Goal: Entertainment & Leisure: Consume media (video, audio)

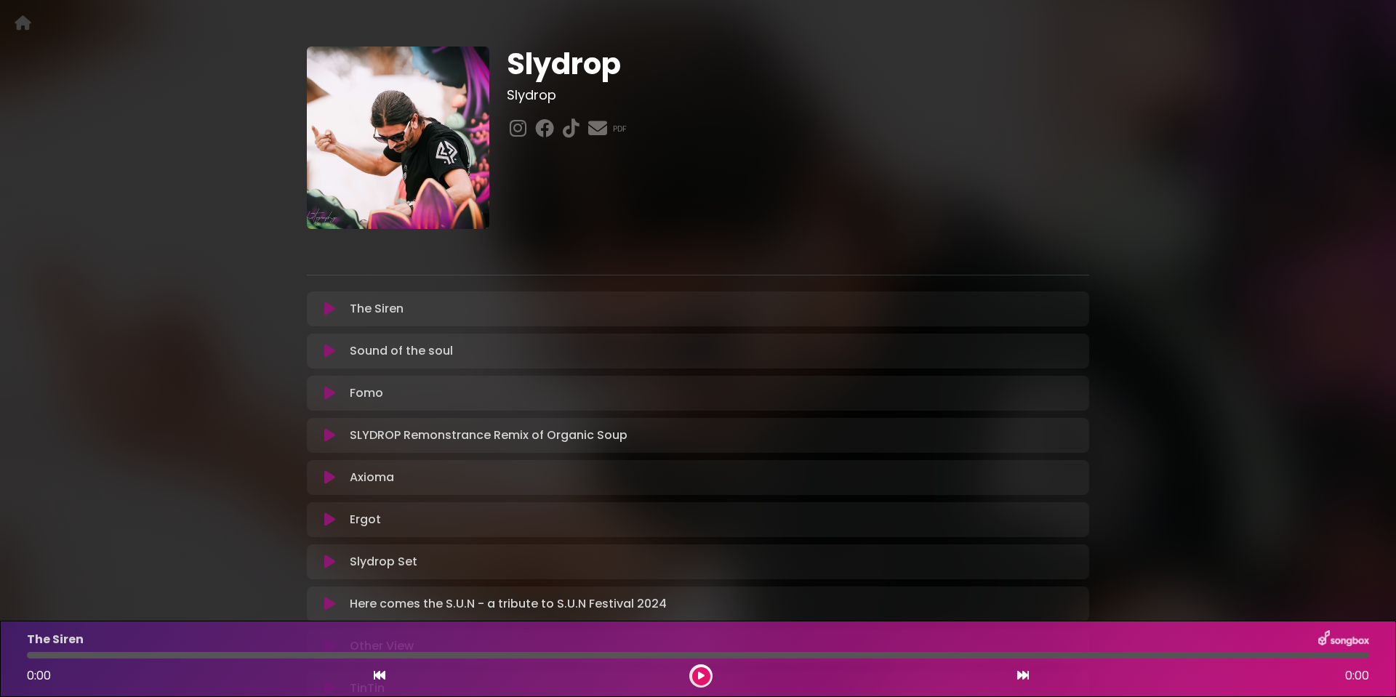
scroll to position [73, 0]
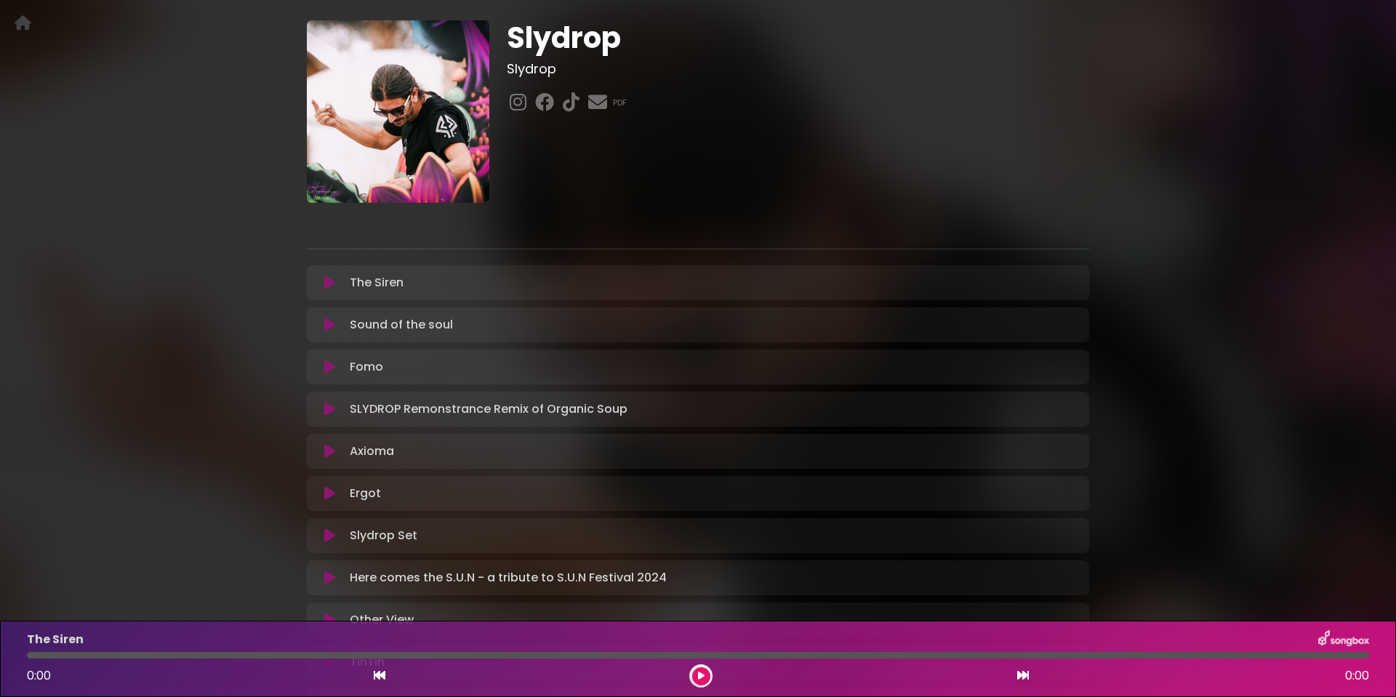
click at [328, 323] on icon at bounding box center [329, 325] width 11 height 15
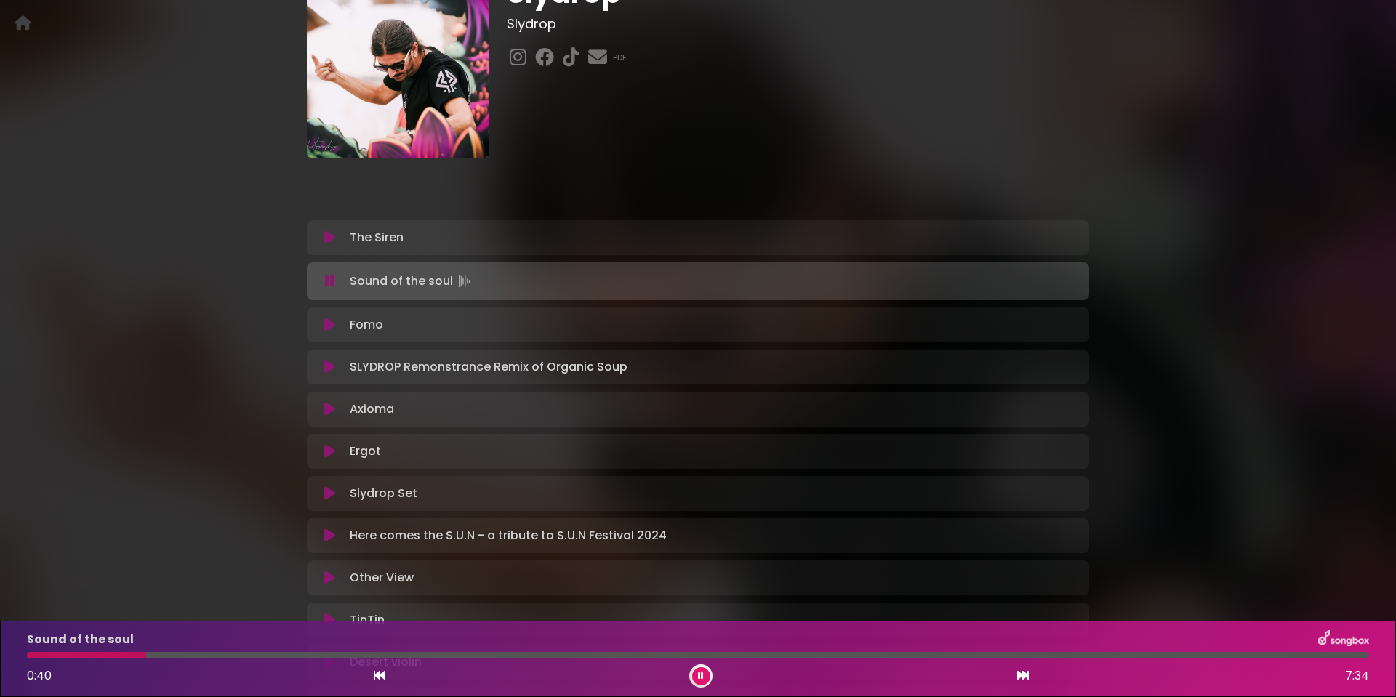
scroll to position [116, 0]
click at [200, 653] on div at bounding box center [698, 655] width 1343 height 7
click at [168, 655] on div at bounding box center [120, 655] width 186 height 7
click at [290, 661] on div "Sound of the soul 1:17 7:34" at bounding box center [698, 659] width 1360 height 57
drag, startPoint x: 296, startPoint y: 657, endPoint x: 340, endPoint y: 659, distance: 43.7
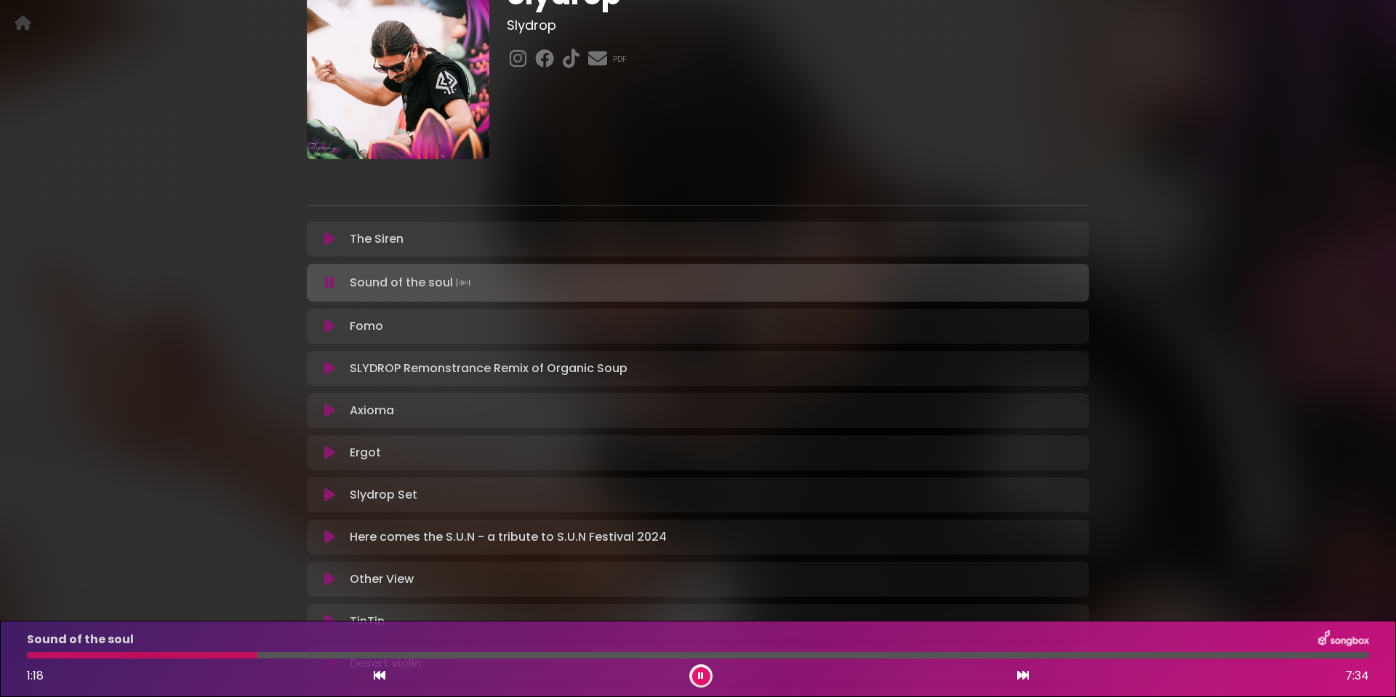
click at [296, 657] on div at bounding box center [698, 655] width 1343 height 7
click at [343, 657] on div at bounding box center [698, 655] width 1343 height 7
click at [346, 654] on div at bounding box center [698, 655] width 1343 height 7
click at [409, 657] on div at bounding box center [698, 655] width 1343 height 7
click at [482, 657] on div at bounding box center [698, 655] width 1343 height 7
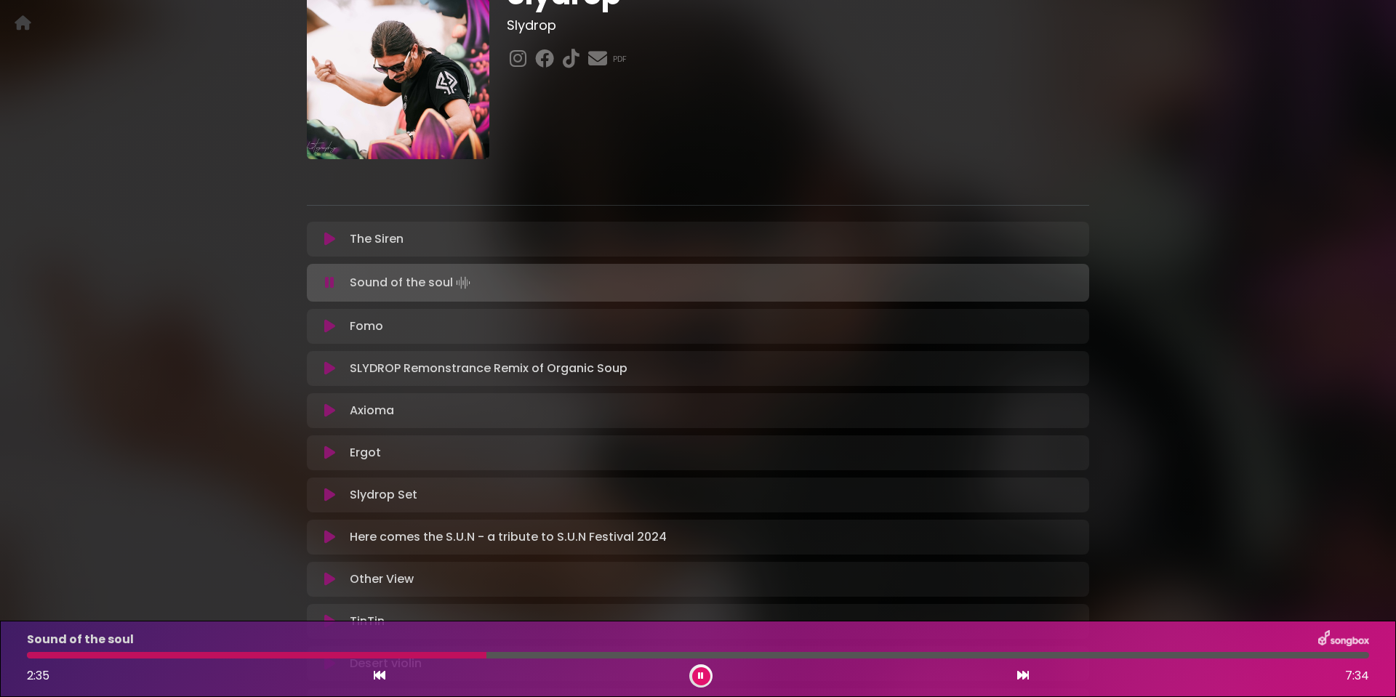
click at [510, 655] on div at bounding box center [698, 655] width 1343 height 7
click at [548, 655] on div at bounding box center [698, 655] width 1343 height 7
click at [787, 658] on div at bounding box center [698, 655] width 1343 height 7
click at [821, 652] on div at bounding box center [698, 655] width 1343 height 7
click at [852, 655] on div at bounding box center [698, 655] width 1343 height 7
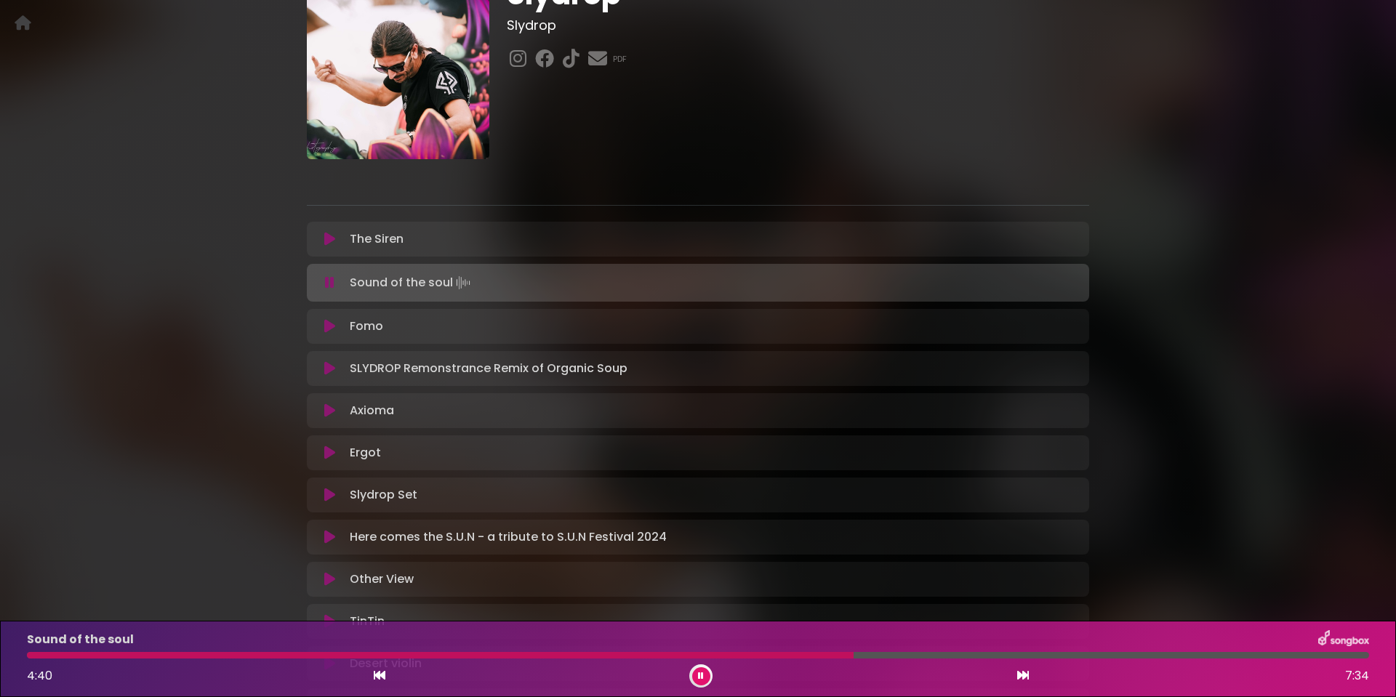
click at [897, 656] on div at bounding box center [698, 655] width 1343 height 7
click at [328, 237] on icon at bounding box center [329, 239] width 11 height 15
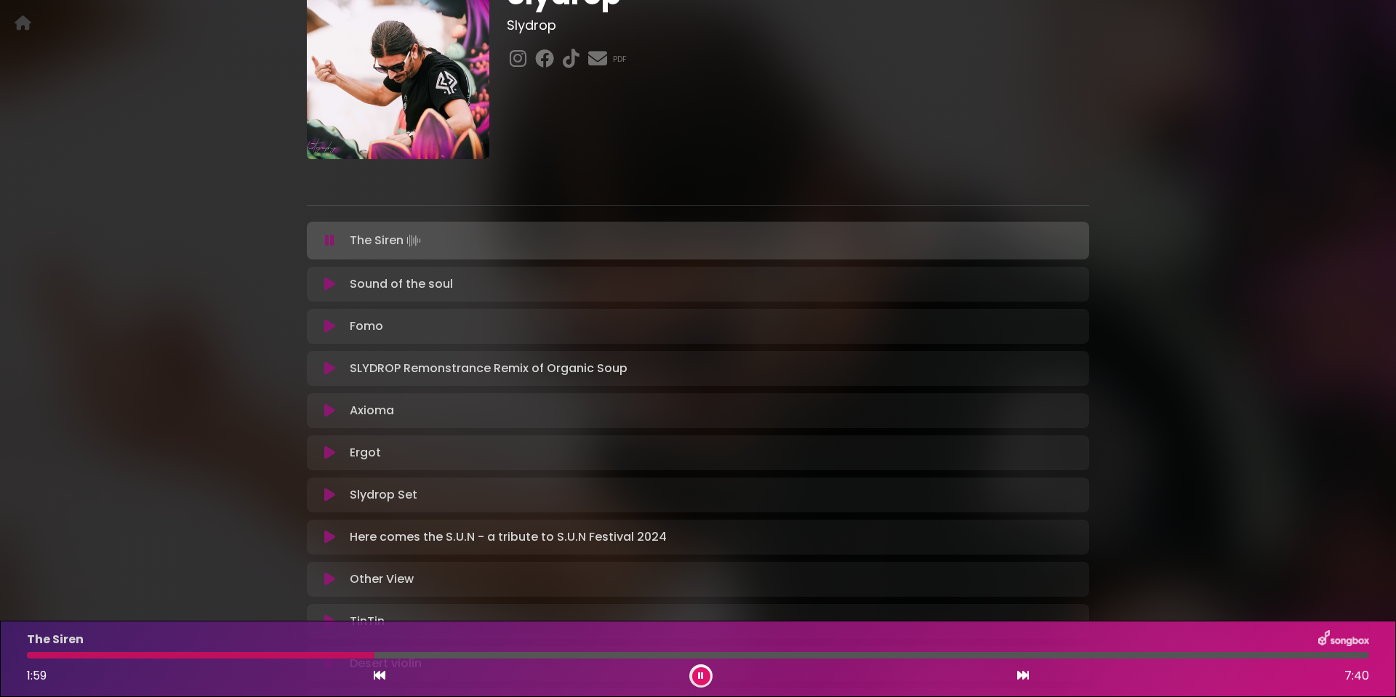
click at [707, 676] on button at bounding box center [701, 677] width 18 height 18
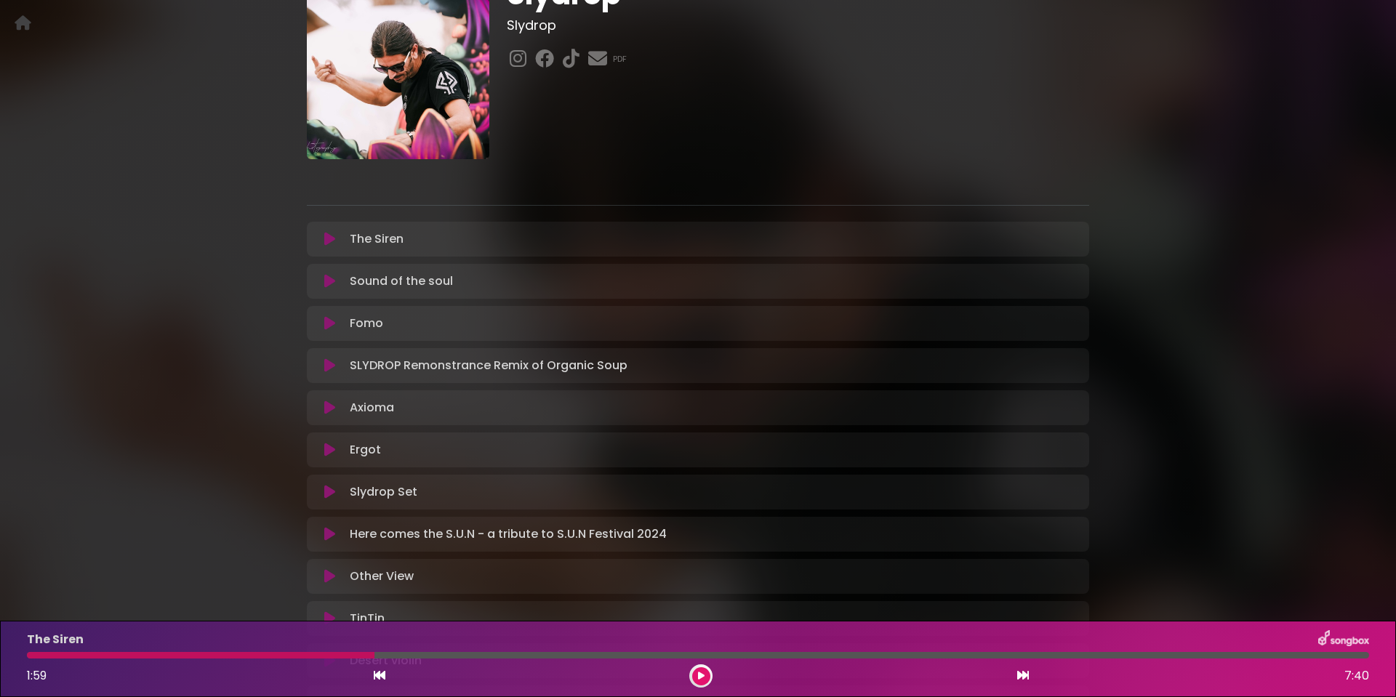
click at [329, 236] on icon at bounding box center [329, 239] width 11 height 15
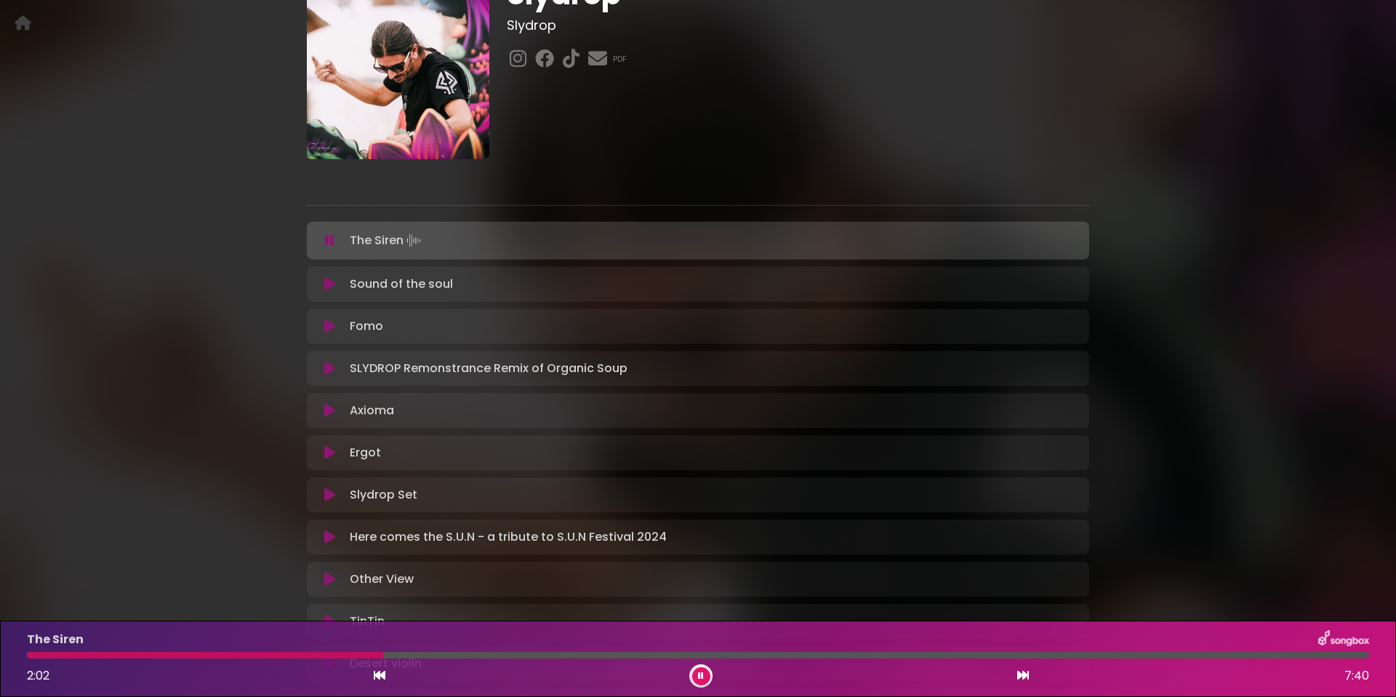
click at [610, 654] on div at bounding box center [698, 655] width 1343 height 7
click at [920, 657] on div at bounding box center [698, 655] width 1343 height 7
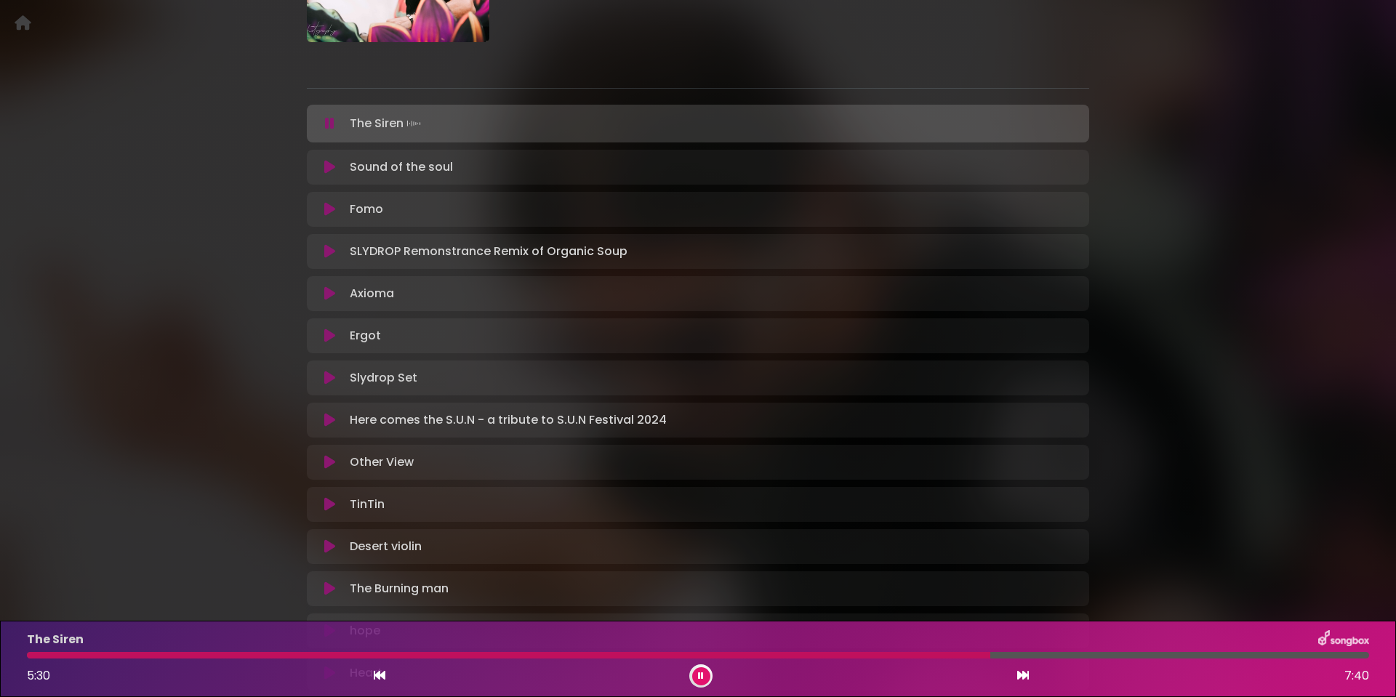
scroll to position [262, 0]
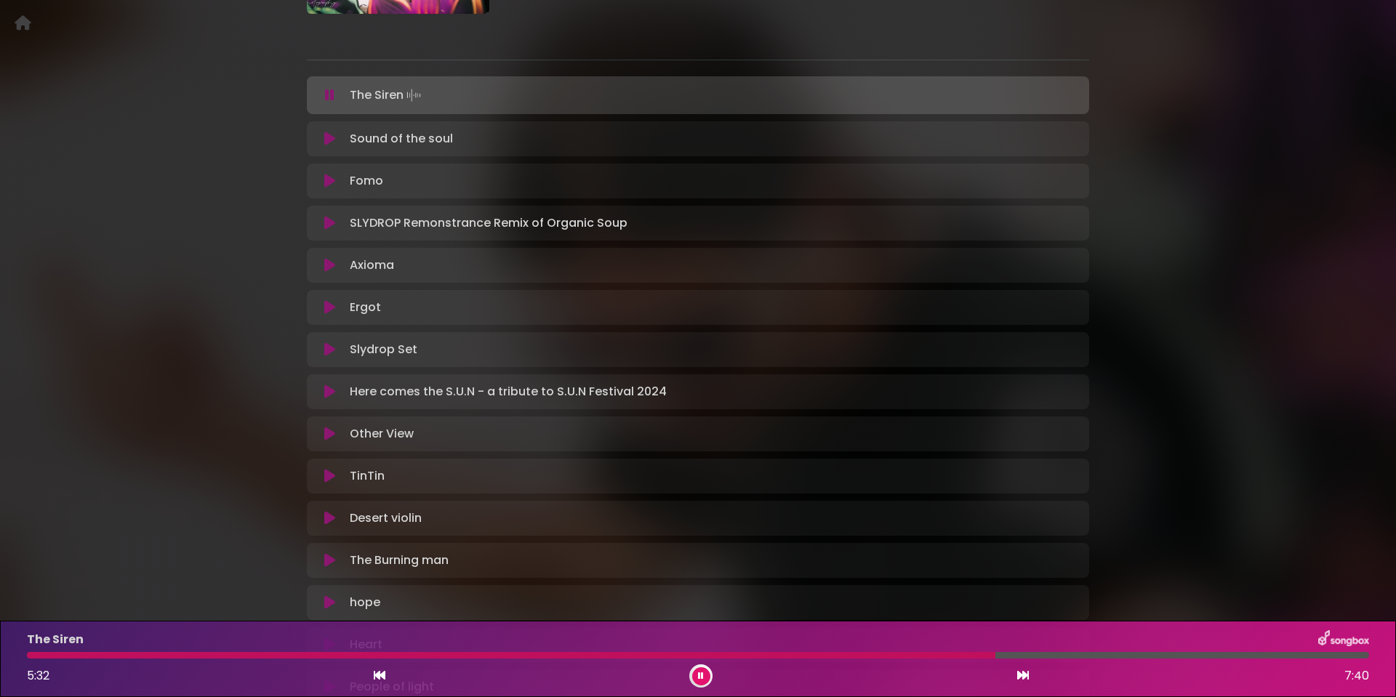
click at [324, 437] on icon at bounding box center [329, 434] width 11 height 15
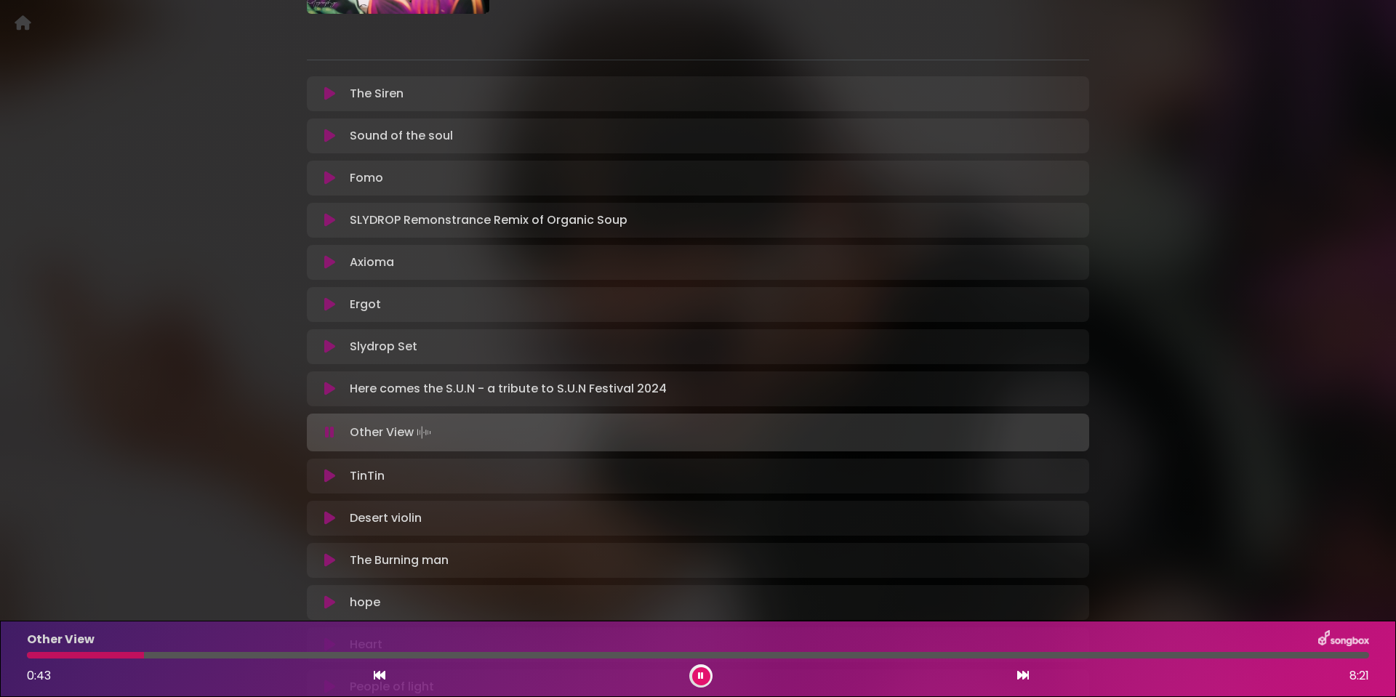
click at [265, 654] on div at bounding box center [698, 655] width 1343 height 7
click at [505, 657] on div at bounding box center [698, 655] width 1343 height 7
click at [828, 655] on div at bounding box center [698, 655] width 1343 height 7
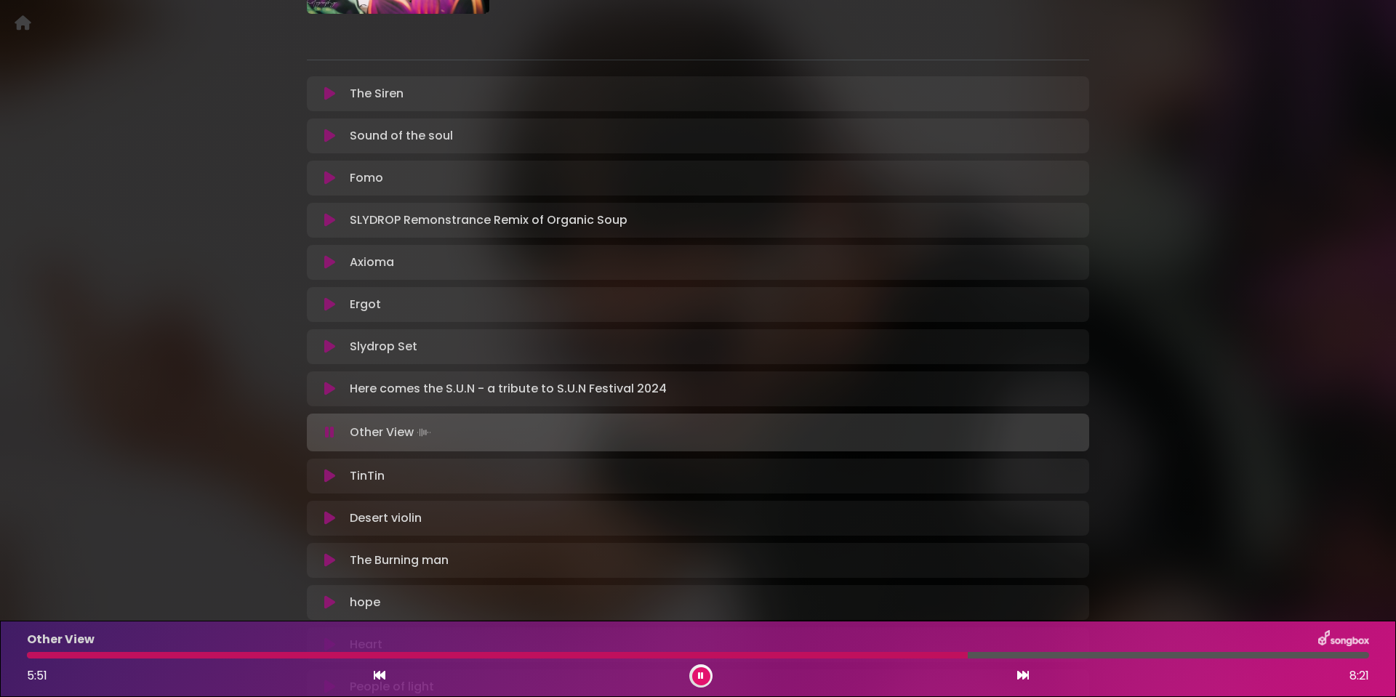
click at [327, 475] on icon at bounding box center [329, 476] width 11 height 15
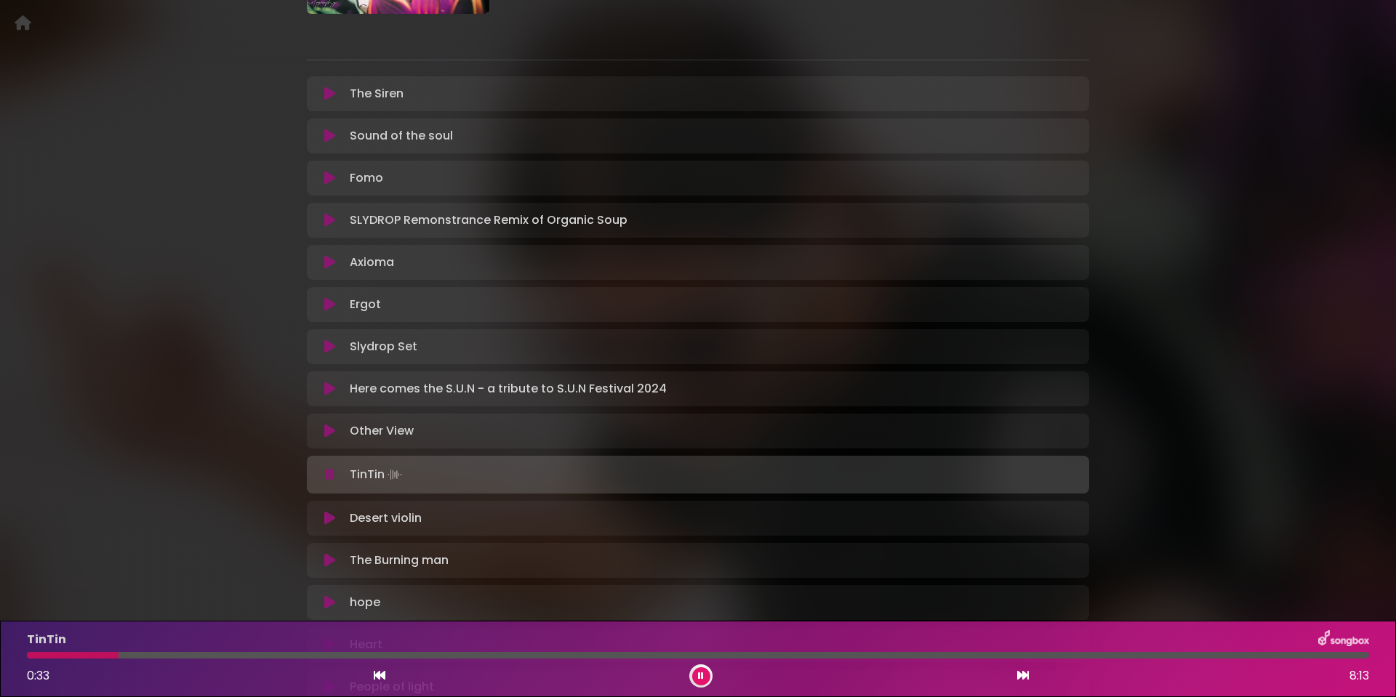
click at [335, 657] on div at bounding box center [698, 655] width 1343 height 7
click at [583, 655] on div at bounding box center [698, 655] width 1343 height 7
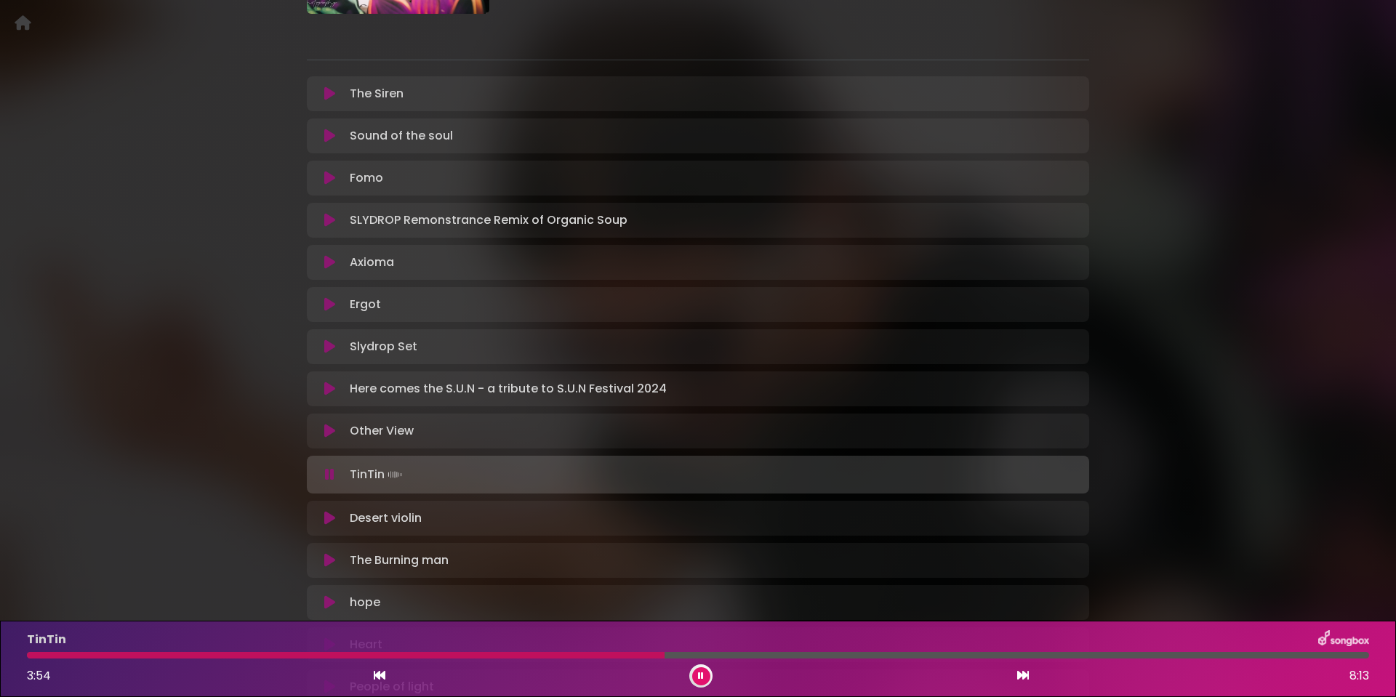
click at [332, 516] on icon at bounding box center [329, 518] width 11 height 15
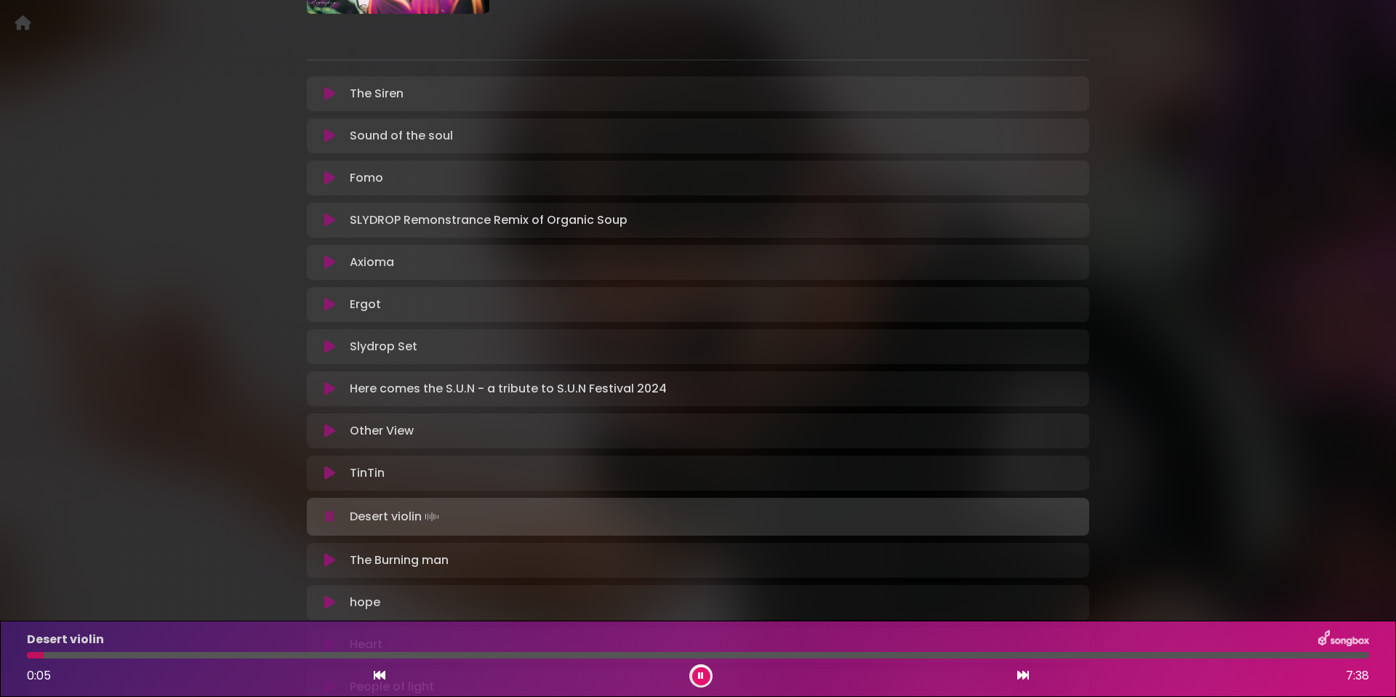
click at [97, 657] on div at bounding box center [698, 655] width 1343 height 7
click at [429, 655] on div at bounding box center [698, 655] width 1343 height 7
click at [332, 516] on icon at bounding box center [329, 517] width 9 height 15
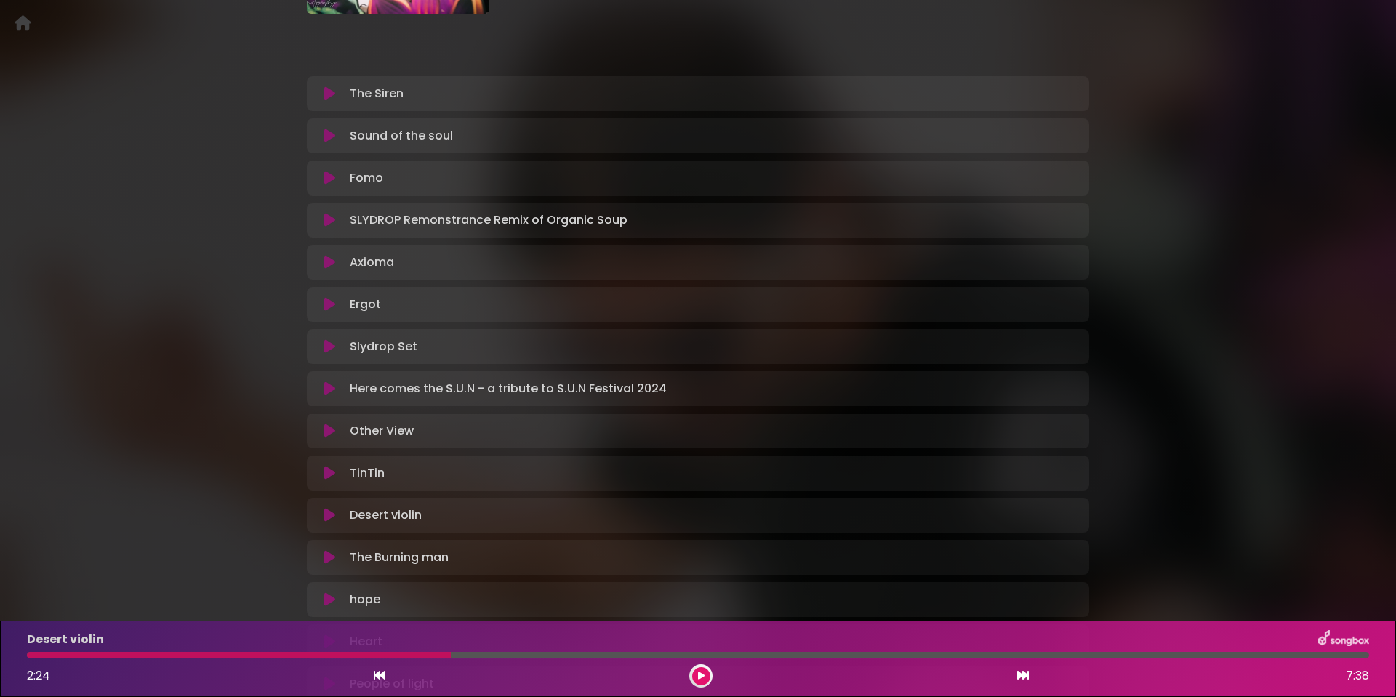
click at [330, 263] on icon at bounding box center [329, 262] width 11 height 15
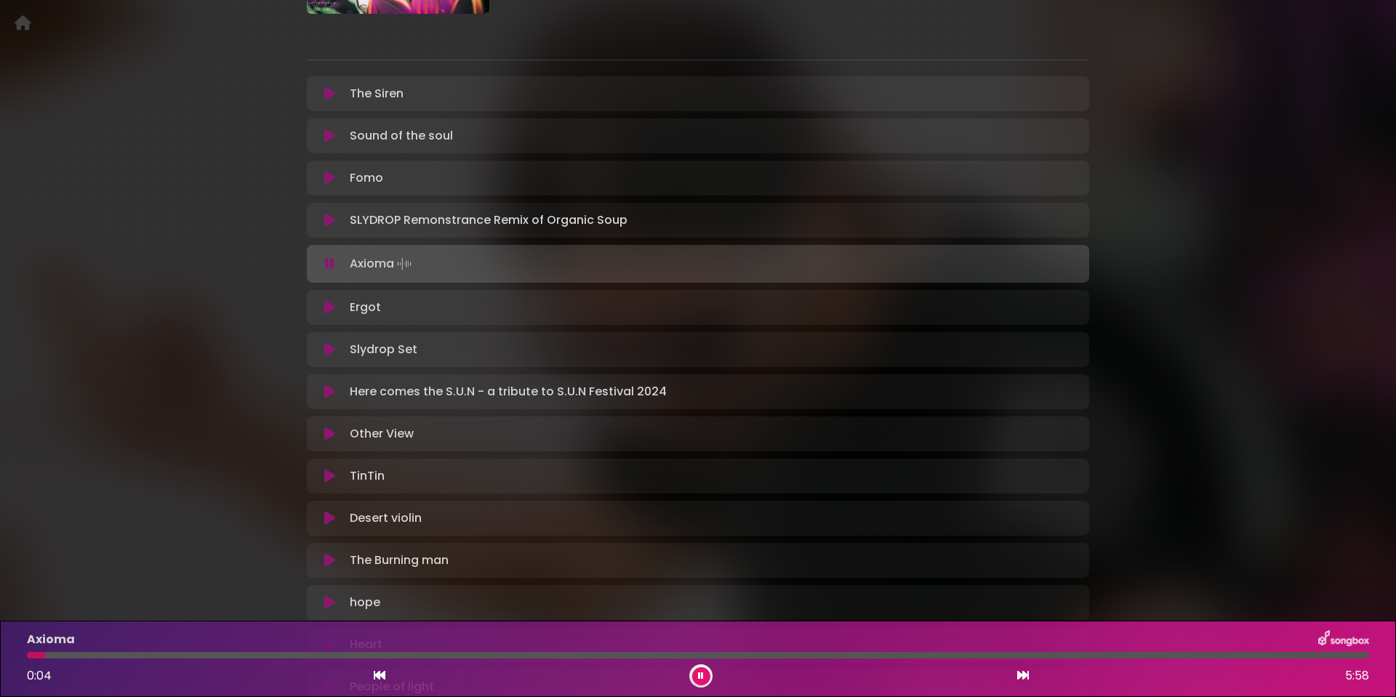
click at [166, 656] on div at bounding box center [698, 655] width 1343 height 7
click at [408, 655] on div at bounding box center [698, 655] width 1343 height 7
click at [700, 677] on icon at bounding box center [701, 676] width 6 height 9
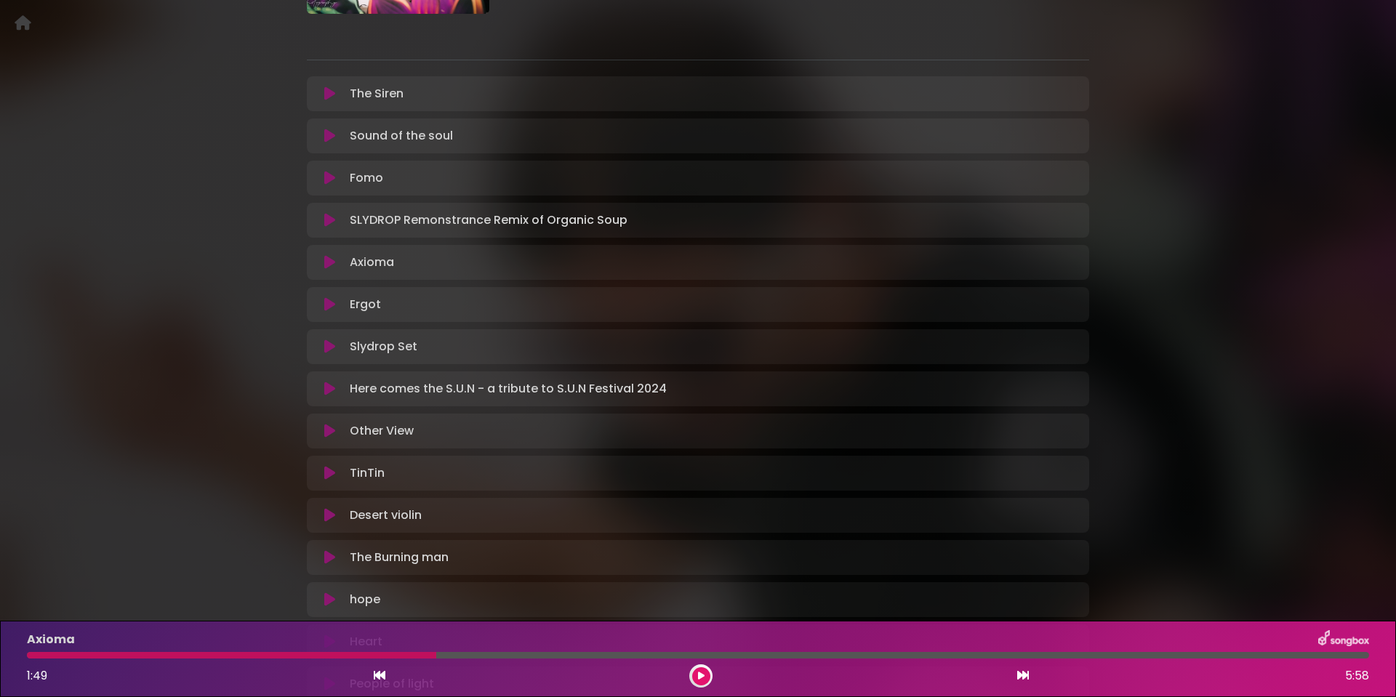
click at [703, 675] on icon at bounding box center [701, 676] width 7 height 9
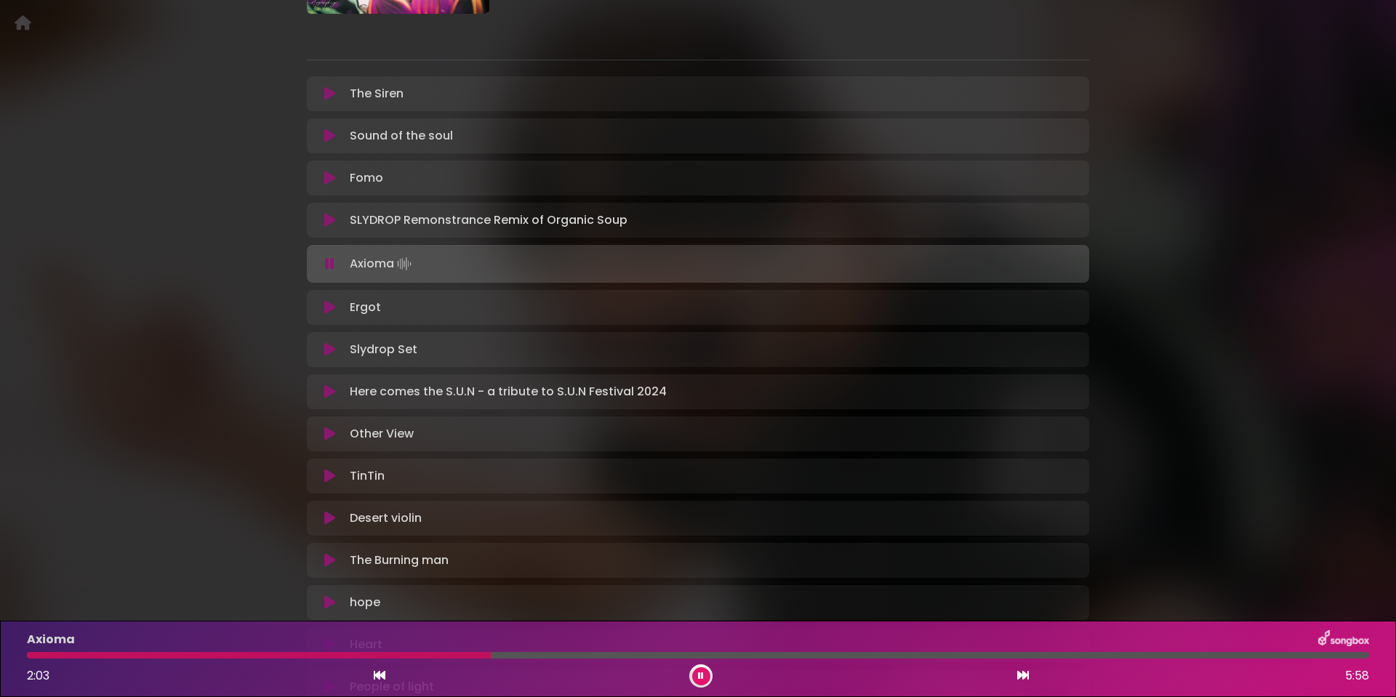
click at [515, 657] on div at bounding box center [698, 655] width 1343 height 7
click at [571, 652] on div "Axioma 2:11 5:58" at bounding box center [698, 659] width 1360 height 57
click at [578, 654] on div at bounding box center [698, 655] width 1343 height 7
click at [939, 655] on div at bounding box center [698, 655] width 1343 height 7
click at [701, 675] on icon at bounding box center [701, 676] width 6 height 9
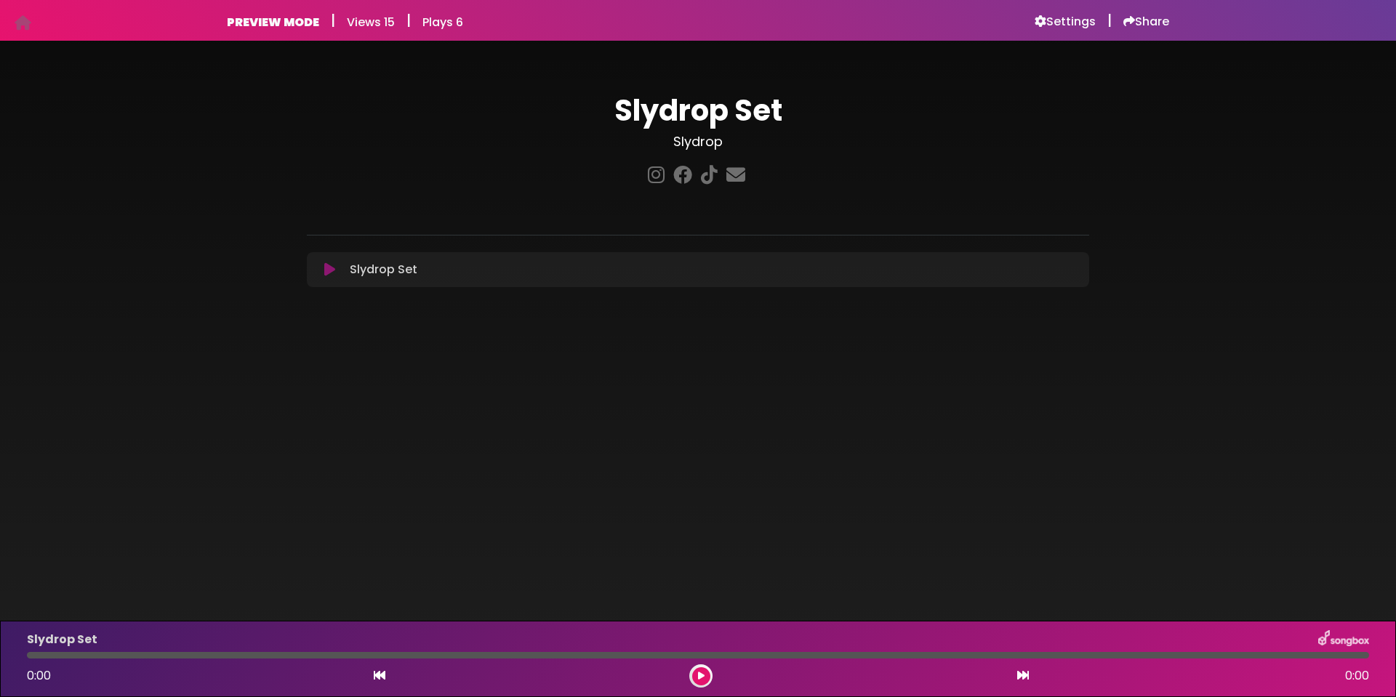
click at [327, 266] on icon at bounding box center [329, 270] width 11 height 15
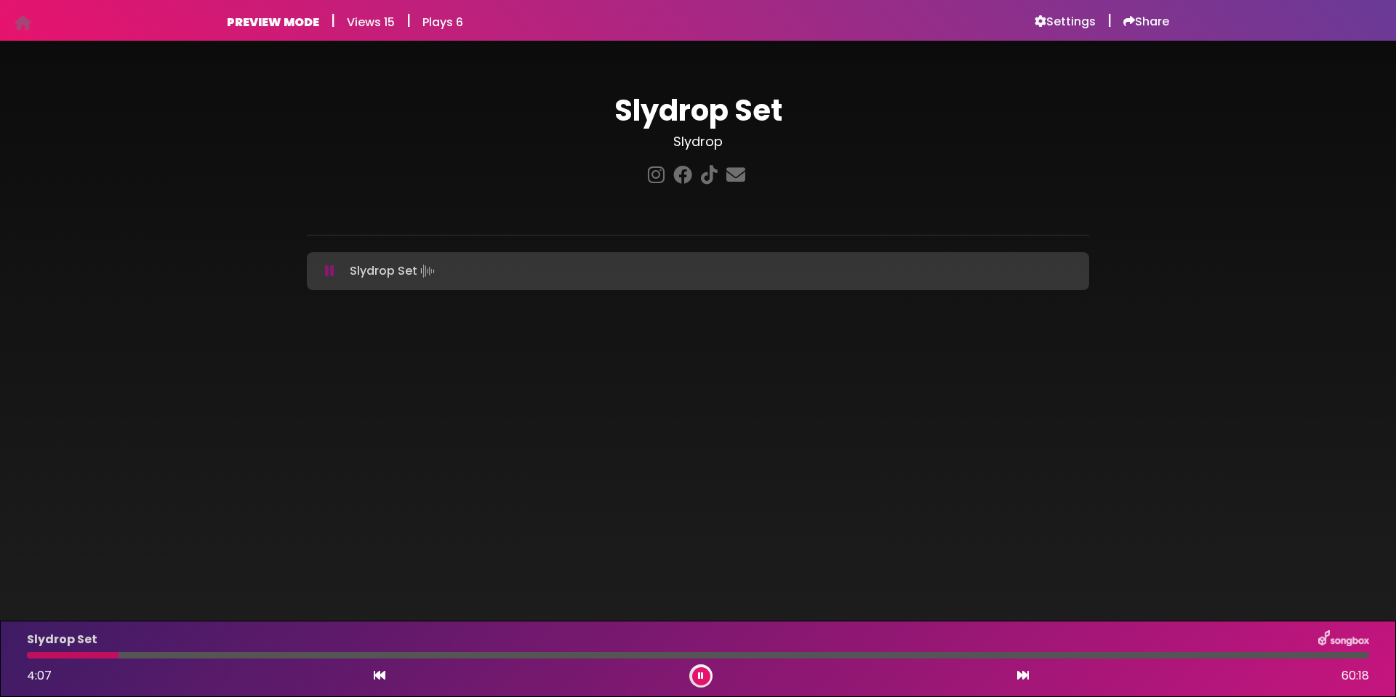
click at [200, 655] on div at bounding box center [698, 655] width 1343 height 7
click at [313, 657] on div at bounding box center [698, 655] width 1343 height 7
click at [403, 655] on div at bounding box center [698, 655] width 1343 height 7
click at [449, 655] on div at bounding box center [698, 655] width 1343 height 7
click at [562, 656] on div at bounding box center [698, 655] width 1343 height 7
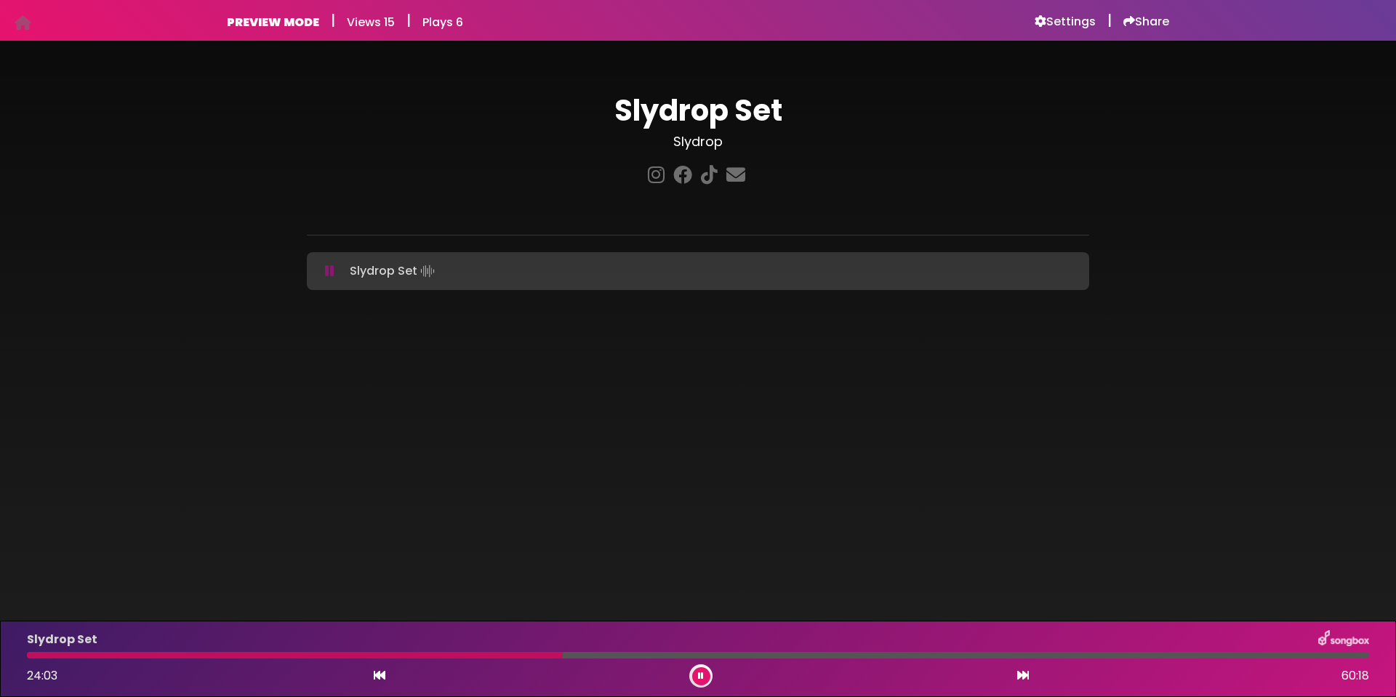
click at [611, 657] on div at bounding box center [698, 655] width 1343 height 7
click at [667, 653] on div at bounding box center [698, 655] width 1343 height 7
click at [715, 655] on div at bounding box center [698, 655] width 1343 height 7
click at [740, 654] on div at bounding box center [698, 655] width 1343 height 7
click at [871, 656] on div at bounding box center [698, 655] width 1343 height 7
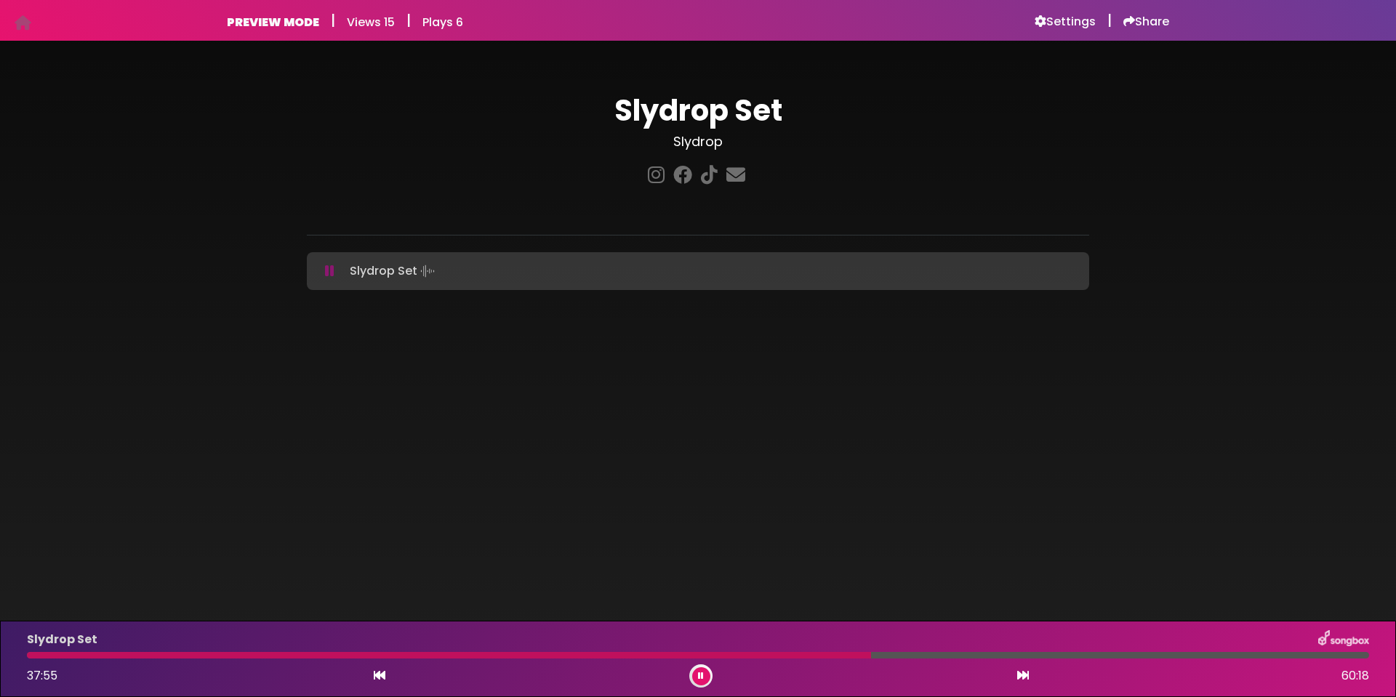
click at [924, 653] on div at bounding box center [698, 655] width 1343 height 7
click at [887, 655] on div at bounding box center [476, 655] width 898 height 7
click at [973, 655] on div at bounding box center [698, 655] width 1343 height 7
click at [953, 655] on div at bounding box center [500, 655] width 947 height 7
click at [982, 657] on div at bounding box center [698, 655] width 1343 height 7
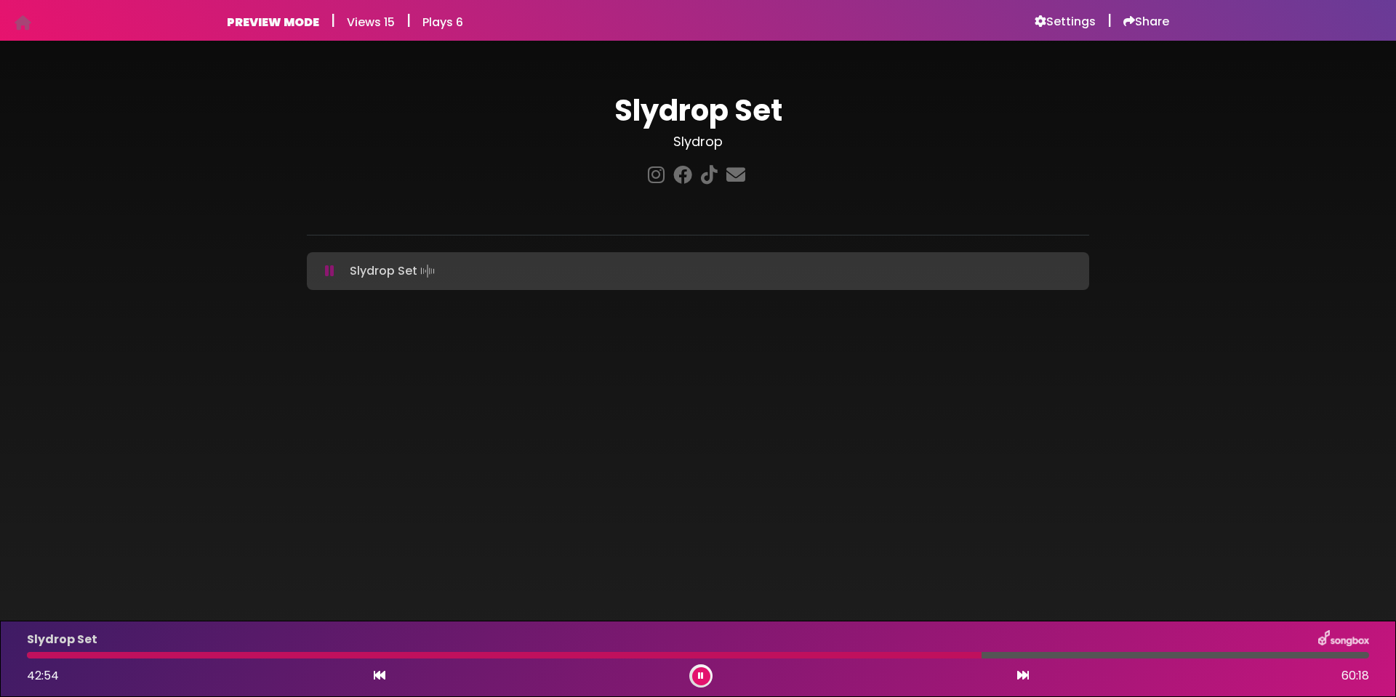
click at [1055, 653] on div at bounding box center [698, 655] width 1343 height 7
click at [1110, 654] on div at bounding box center [698, 655] width 1343 height 7
click at [1187, 655] on div at bounding box center [698, 655] width 1343 height 7
click at [1280, 657] on div at bounding box center [698, 655] width 1343 height 7
click at [707, 671] on button at bounding box center [701, 677] width 18 height 18
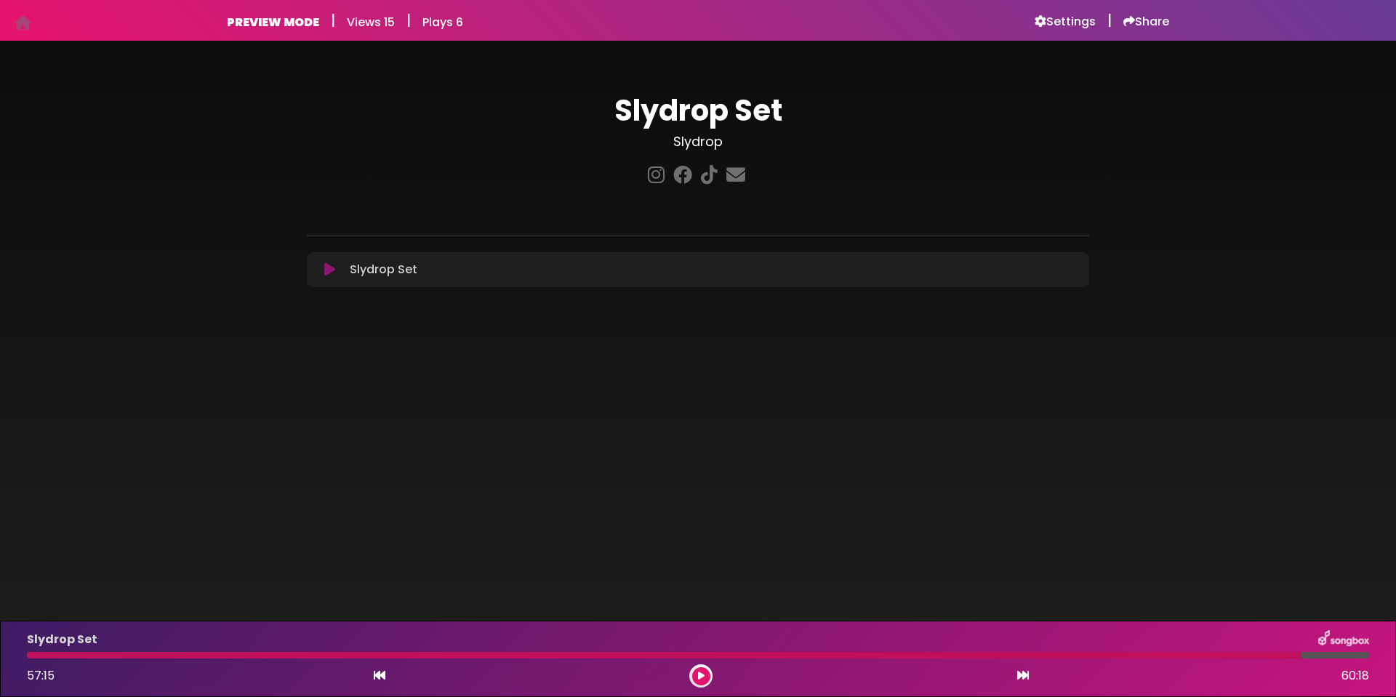
click at [466, 657] on div at bounding box center [664, 655] width 1275 height 7
